Goal: Task Accomplishment & Management: Manage account settings

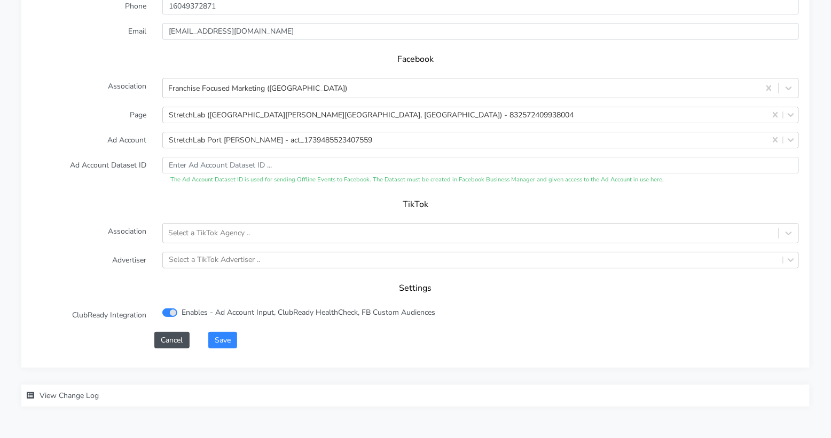
scroll to position [1101, 0]
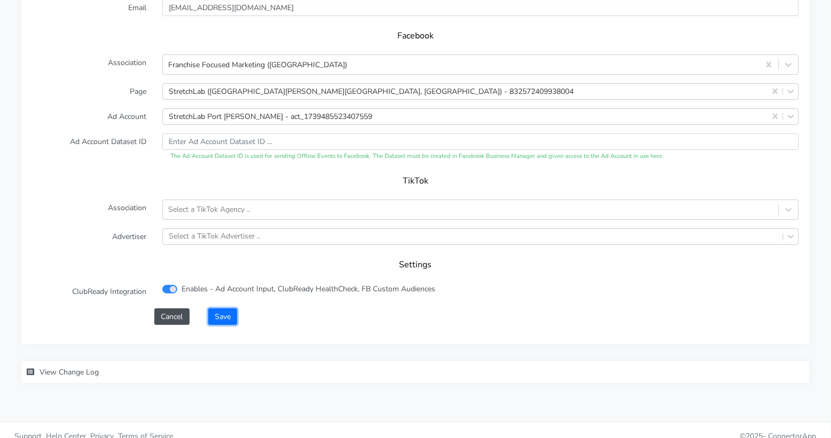
click at [221, 309] on button "Save" at bounding box center [222, 317] width 29 height 17
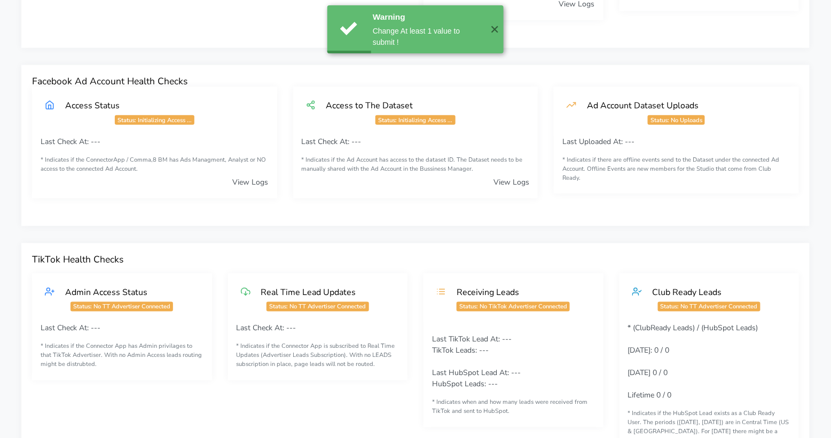
scroll to position [0, 0]
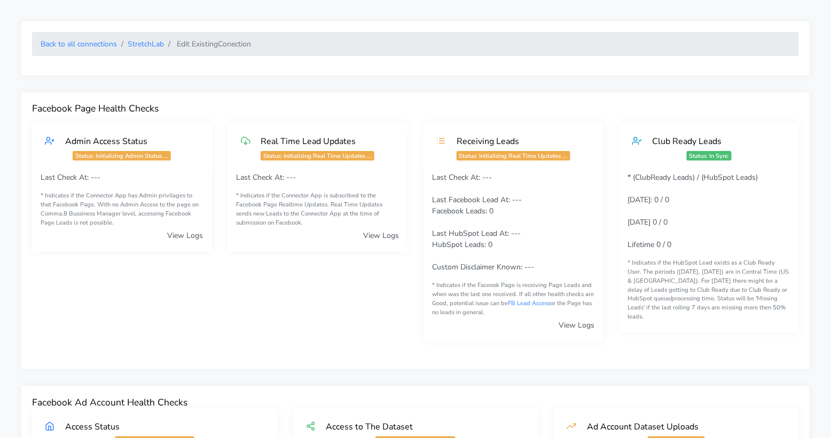
click at [107, 58] on div "Back to all connections StretchLab Edit Existing Conection" at bounding box center [415, 48] width 788 height 54
click at [97, 43] on link "Back to all connections" at bounding box center [79, 44] width 76 height 10
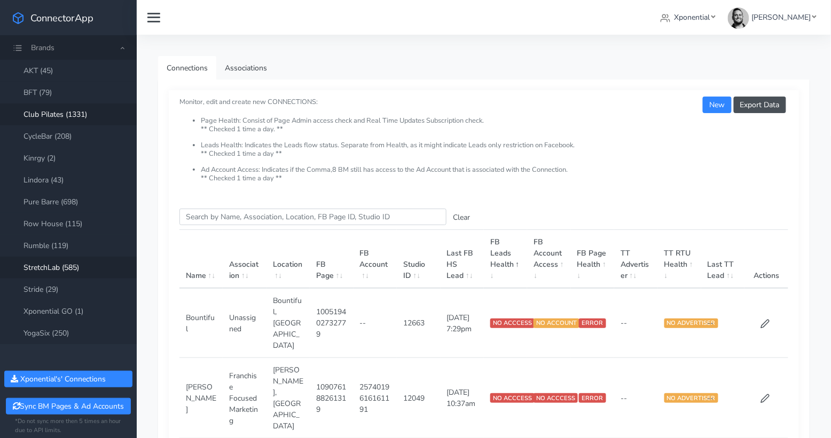
click at [56, 115] on link "Club Pilates (1331)" at bounding box center [68, 115] width 137 height 22
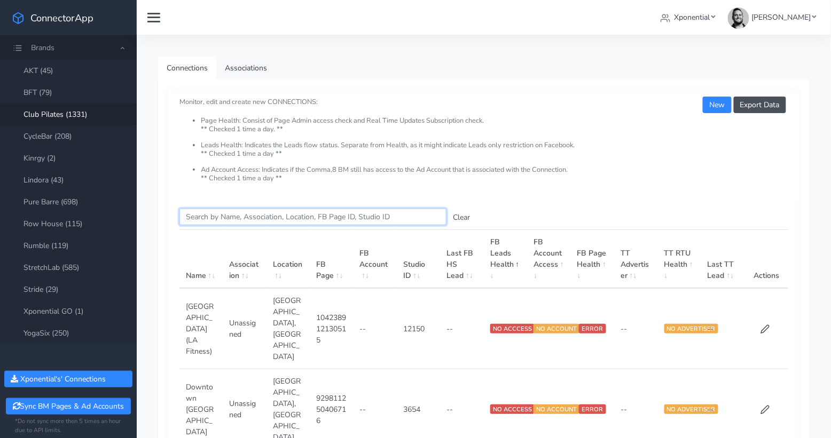
click at [201, 217] on input "Search this table" at bounding box center [312, 217] width 267 height 17
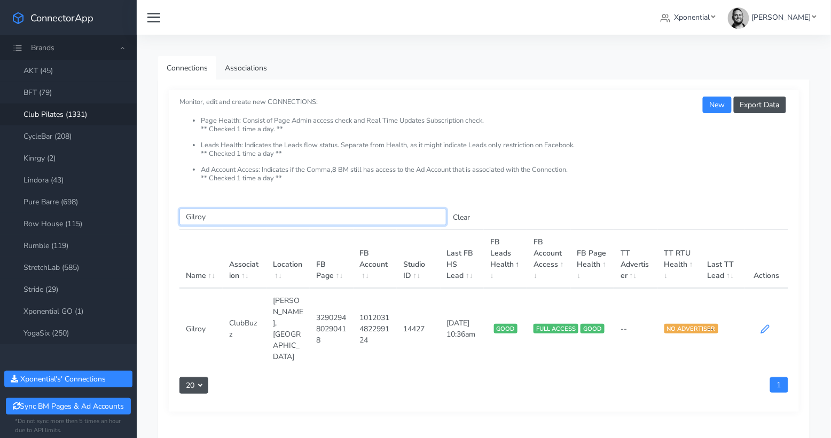
type input "Gilroy"
click at [763, 325] on icon at bounding box center [765, 330] width 10 height 10
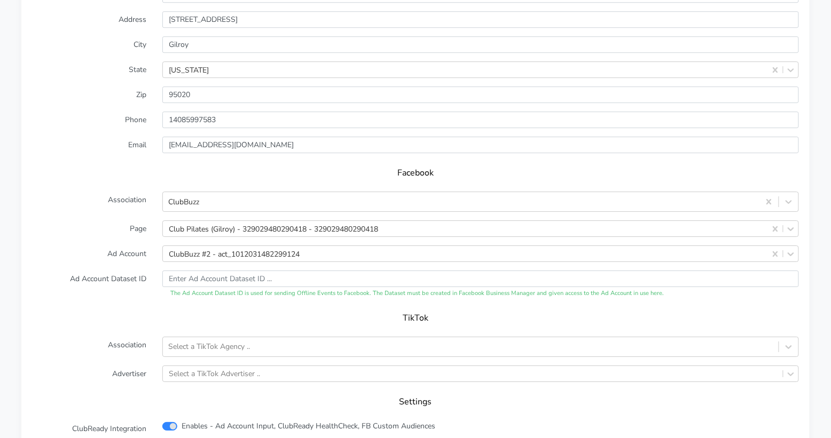
scroll to position [968, 0]
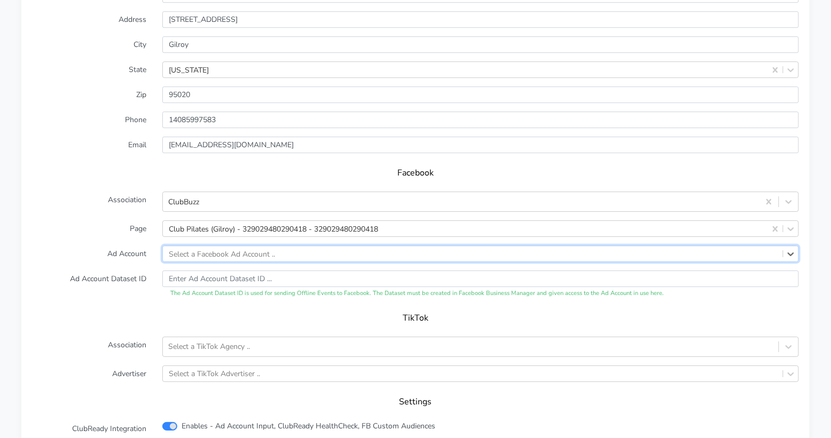
paste input "1696030171080044"
type input "1696030171080044"
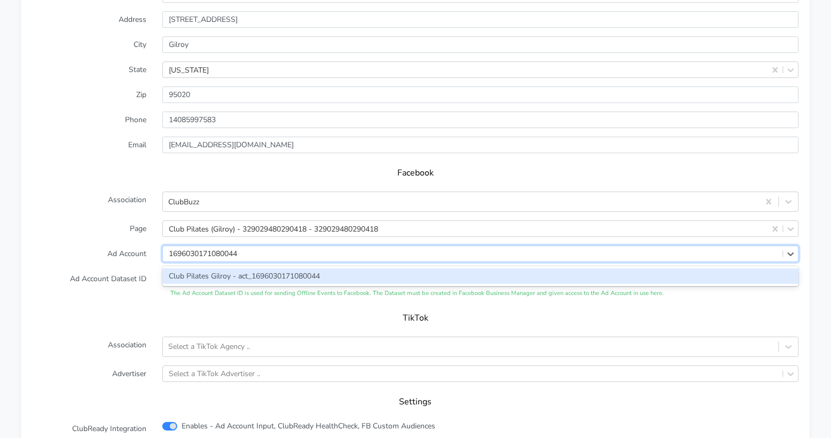
click at [227, 269] on div "Club Pilates Gilroy - act_1696030171080044" at bounding box center [480, 276] width 637 height 15
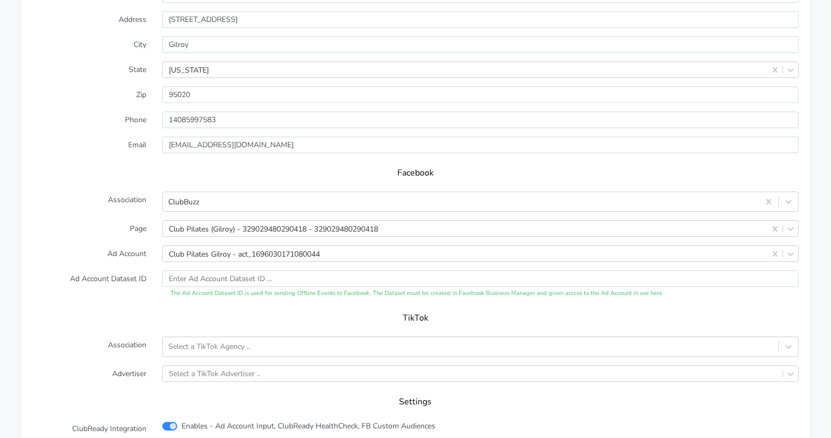
click at [105, 230] on form "XPO Admin Id clubpilates-gilroy Name Gilroy Connection External ID 14427 Addres…" at bounding box center [415, 199] width 767 height 527
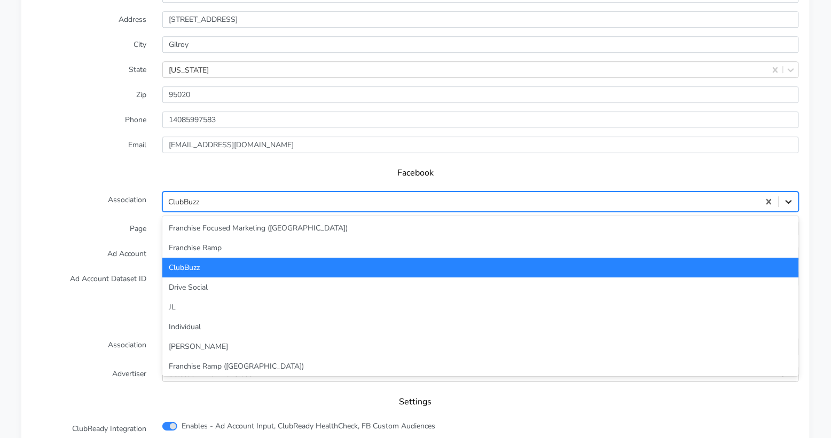
click at [792, 197] on icon at bounding box center [788, 202] width 11 height 11
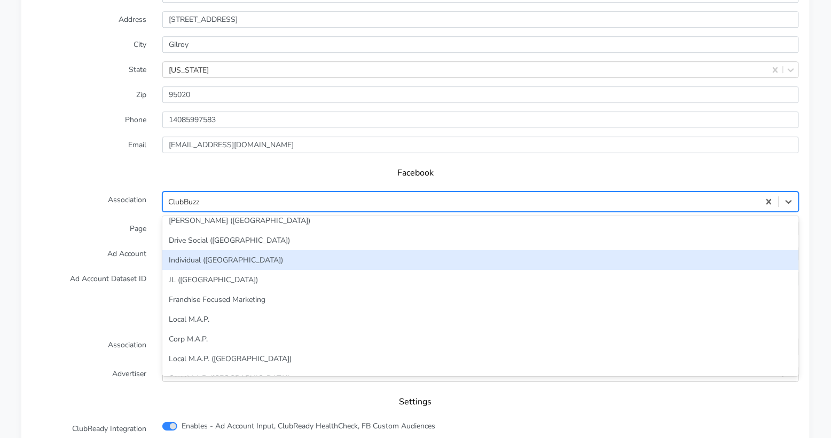
scroll to position [209, 0]
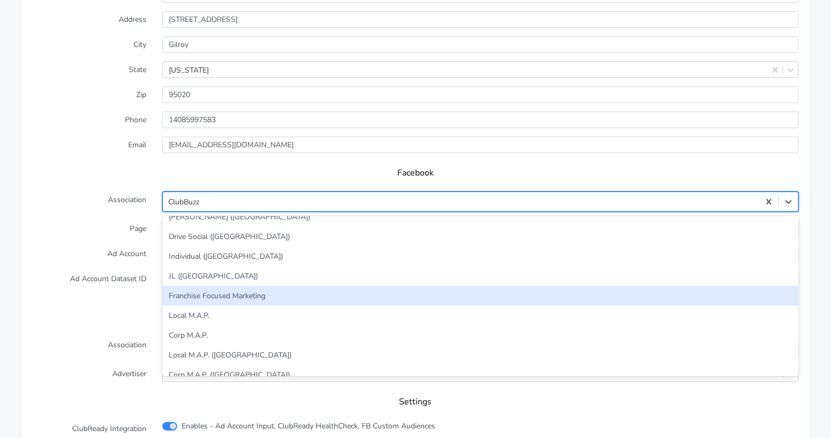
click at [330, 286] on div "Franchise Focused Marketing" at bounding box center [480, 296] width 637 height 20
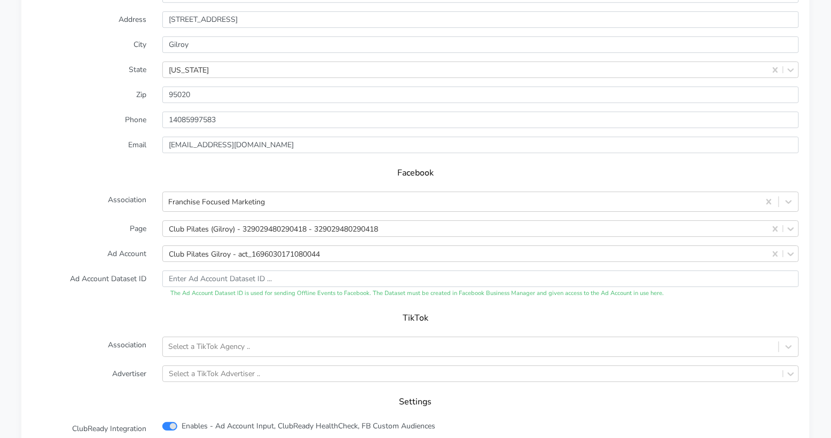
click at [109, 193] on label "Association" at bounding box center [89, 202] width 130 height 20
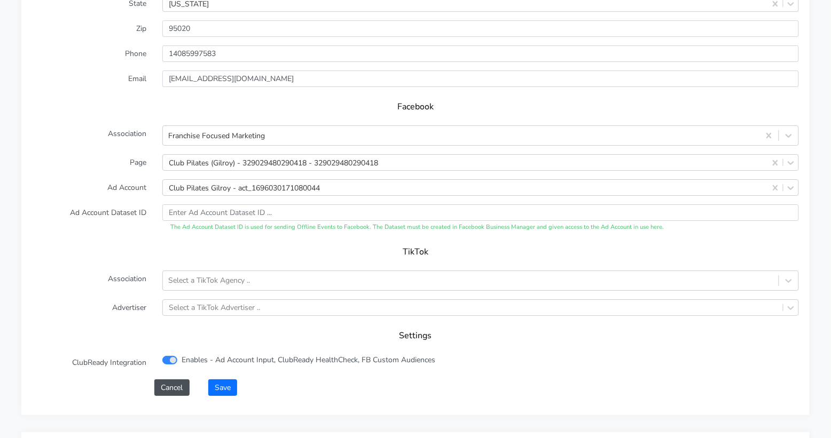
scroll to position [1035, 0]
click at [228, 379] on button "Save" at bounding box center [222, 387] width 29 height 17
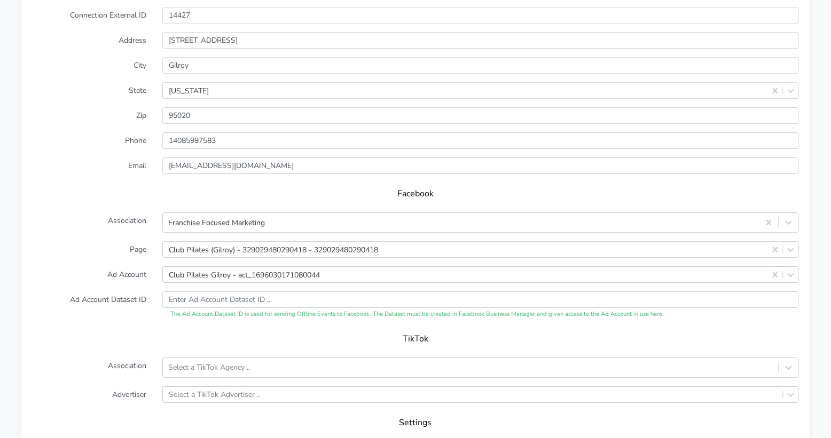
scroll to position [1101, 0]
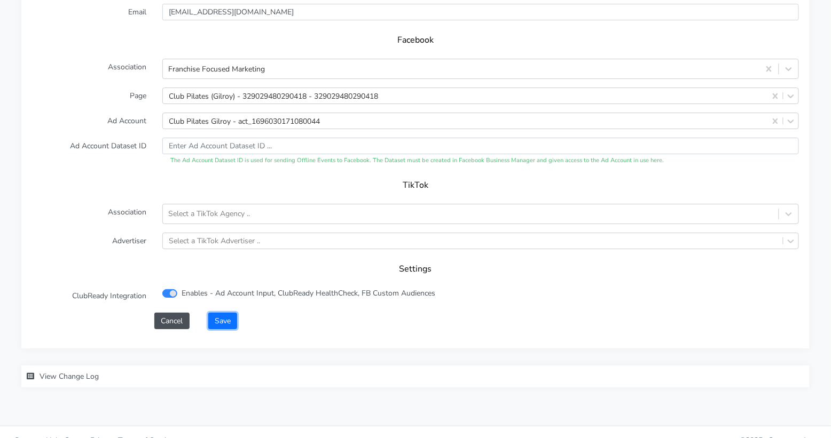
click at [220, 313] on button "Save" at bounding box center [222, 321] width 29 height 17
click at [216, 313] on button "Save" at bounding box center [222, 321] width 29 height 17
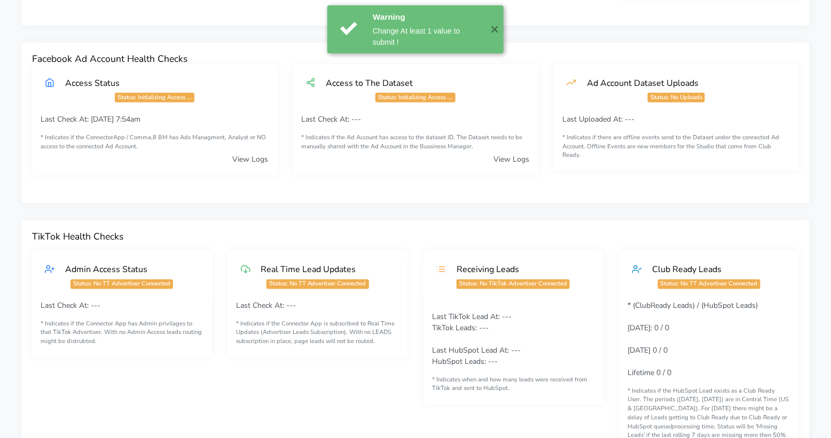
scroll to position [0, 0]
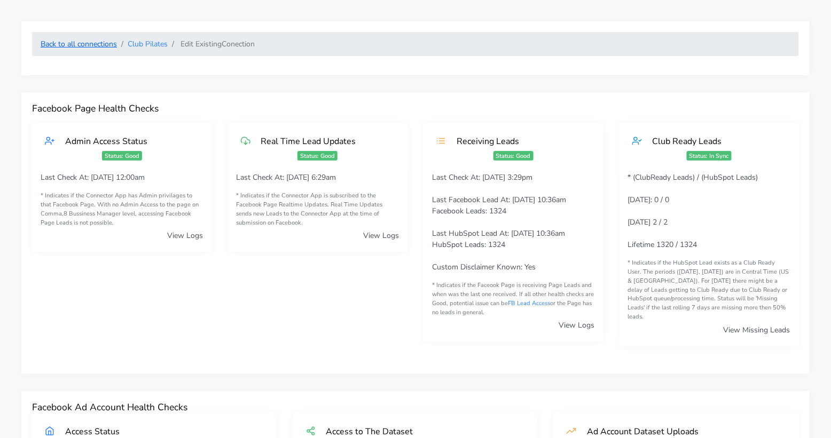
click at [100, 46] on link "Back to all connections" at bounding box center [79, 44] width 76 height 10
